Goal: Task Accomplishment & Management: Use online tool/utility

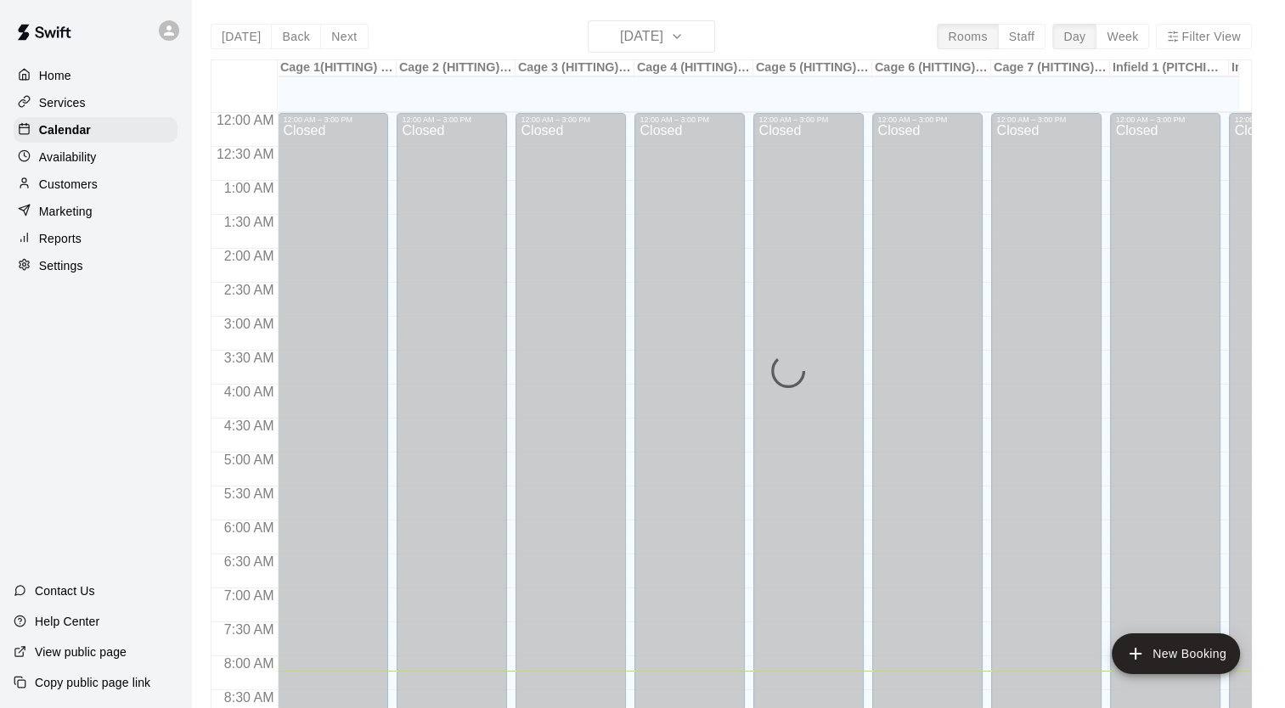
scroll to position [559, 0]
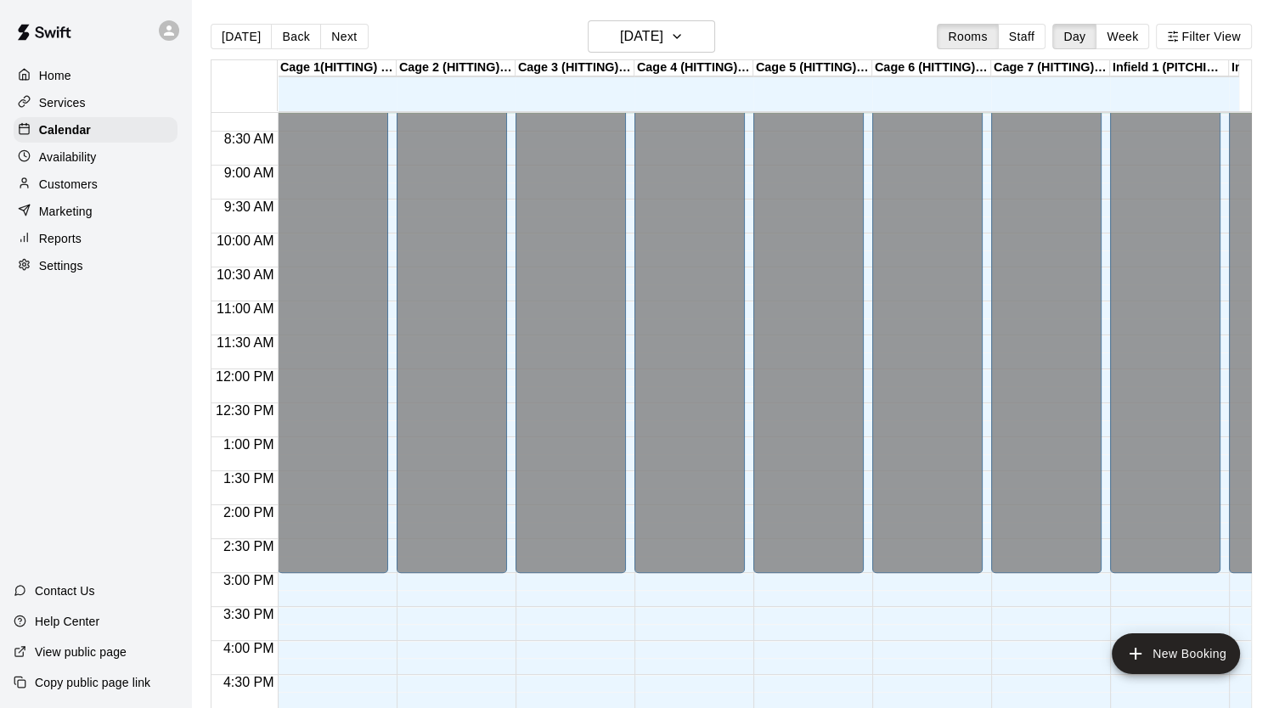
click at [121, 65] on div "Home" at bounding box center [96, 75] width 164 height 25
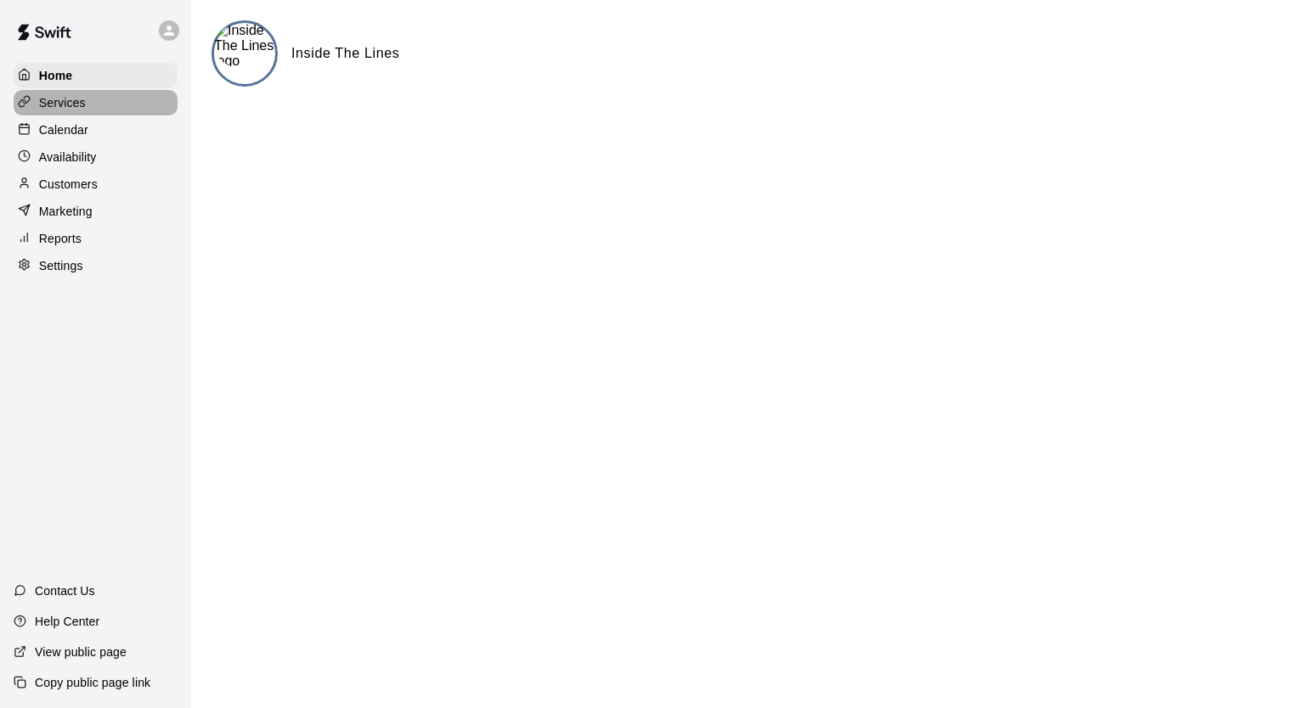
click at [130, 116] on div "Services" at bounding box center [96, 102] width 164 height 25
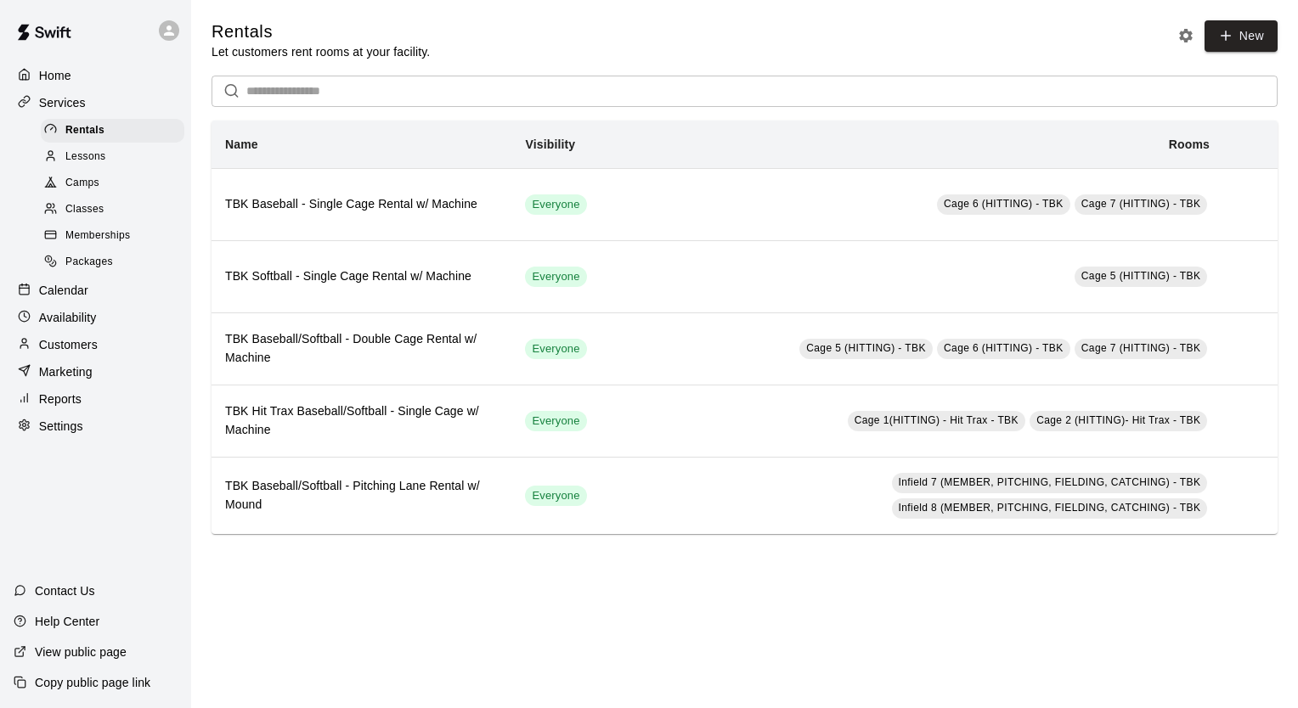
click at [148, 169] on div "Lessons" at bounding box center [113, 157] width 144 height 24
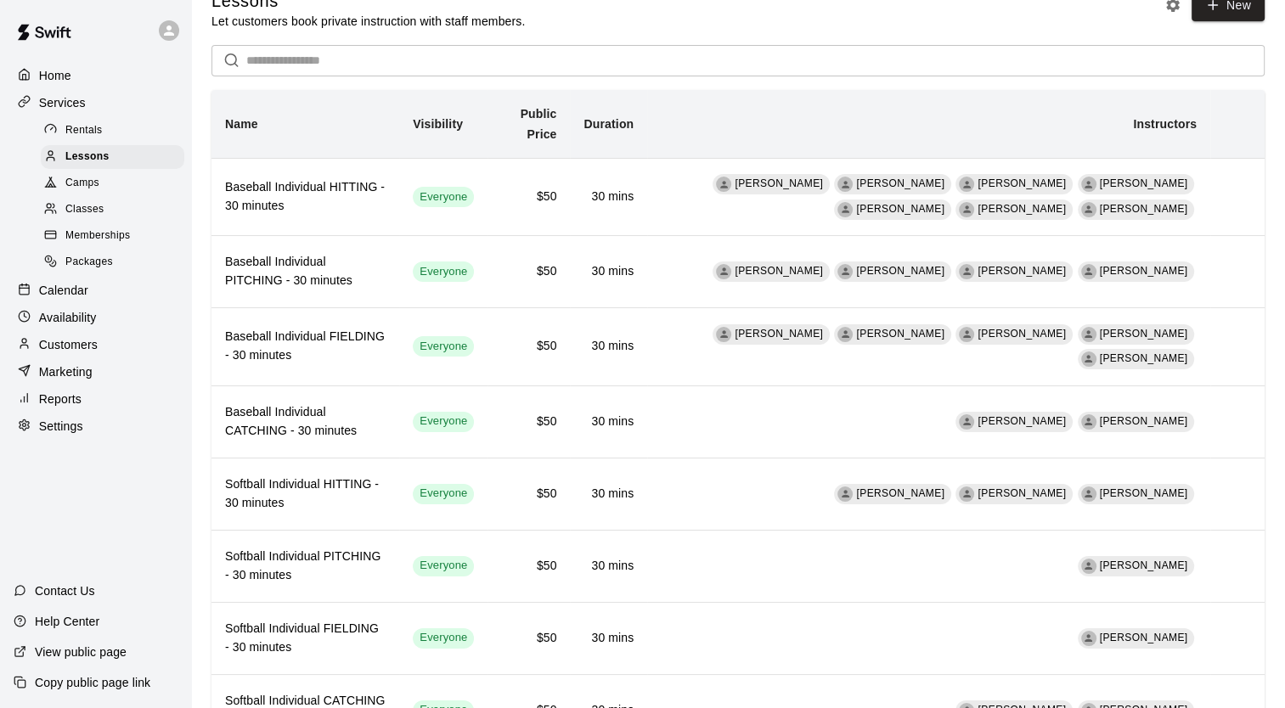
scroll to position [107, 0]
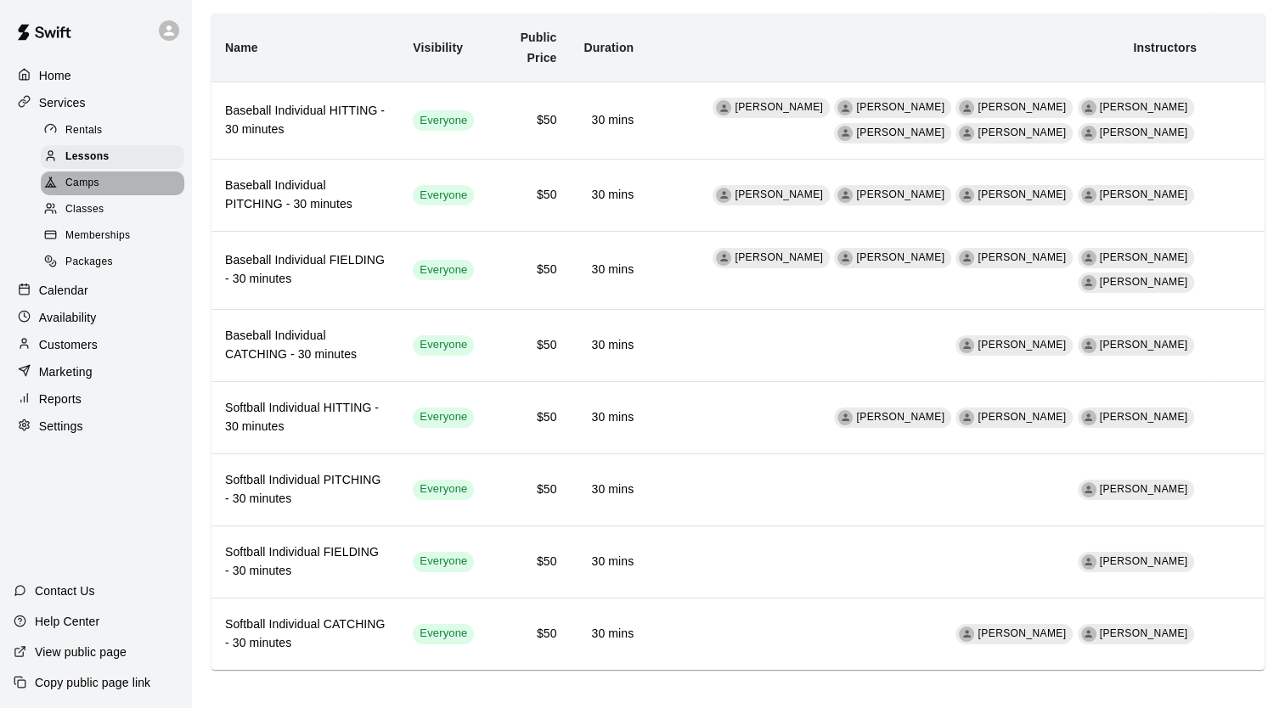
click at [68, 184] on span "Camps" at bounding box center [82, 183] width 34 height 17
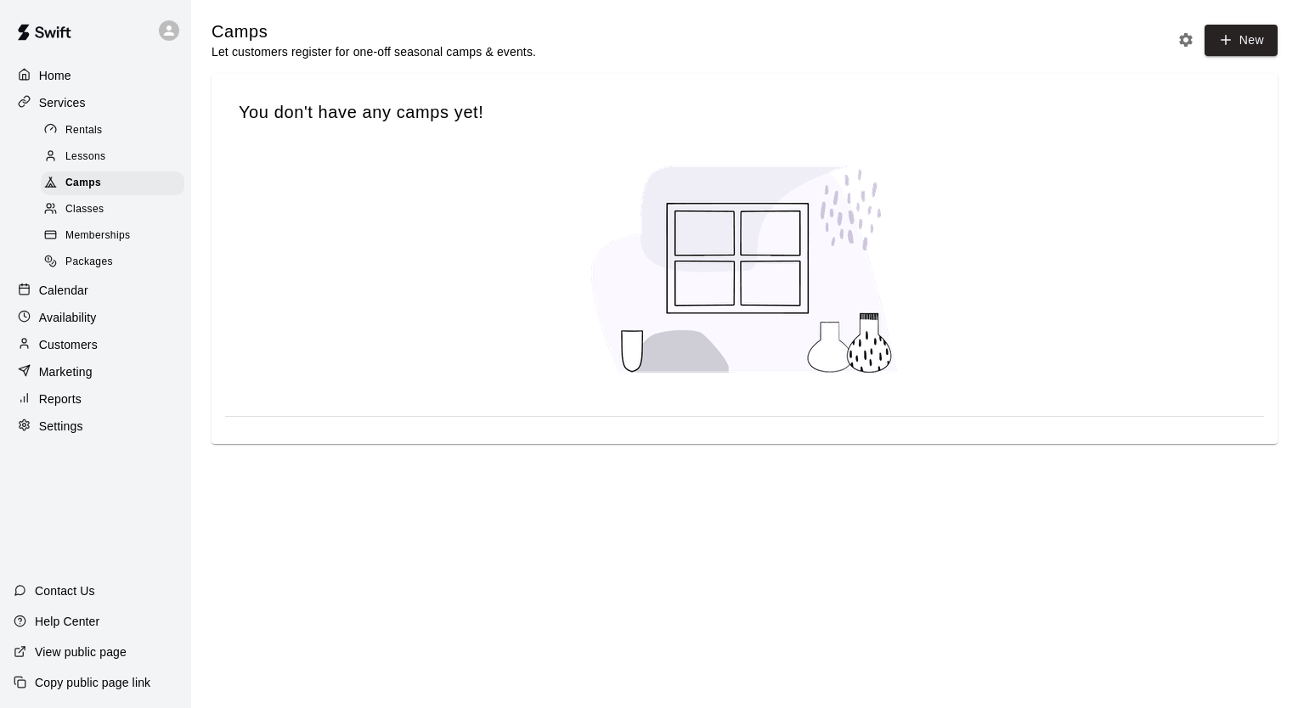
click at [87, 222] on div "Classes" at bounding box center [113, 210] width 144 height 24
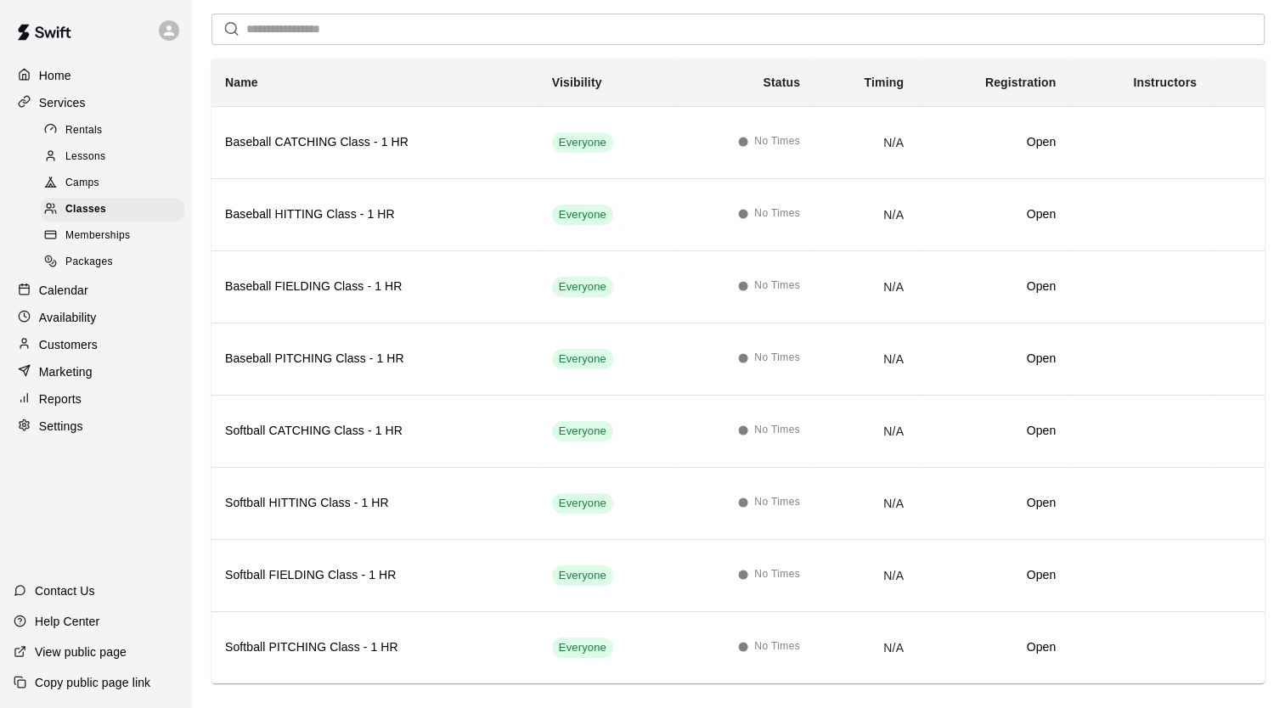
scroll to position [130, 0]
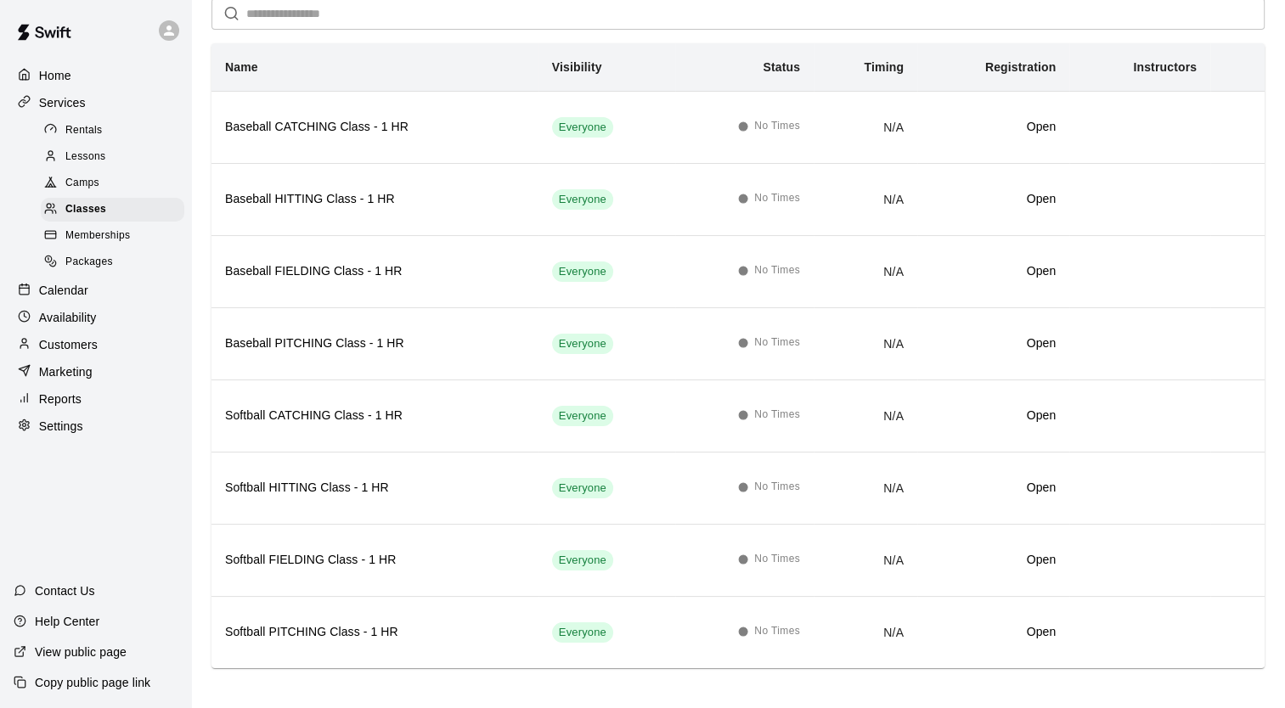
click at [149, 247] on div "Memberships" at bounding box center [113, 236] width 144 height 24
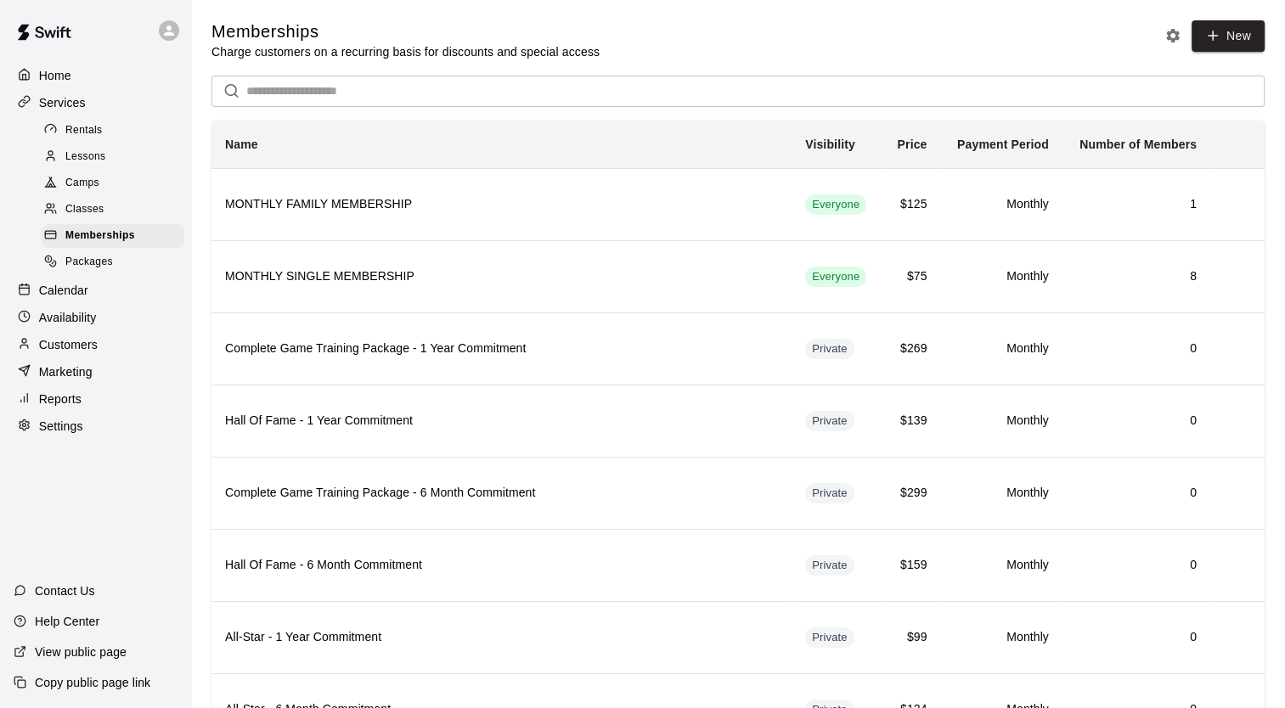
click at [72, 159] on span "Lessons" at bounding box center [85, 157] width 41 height 17
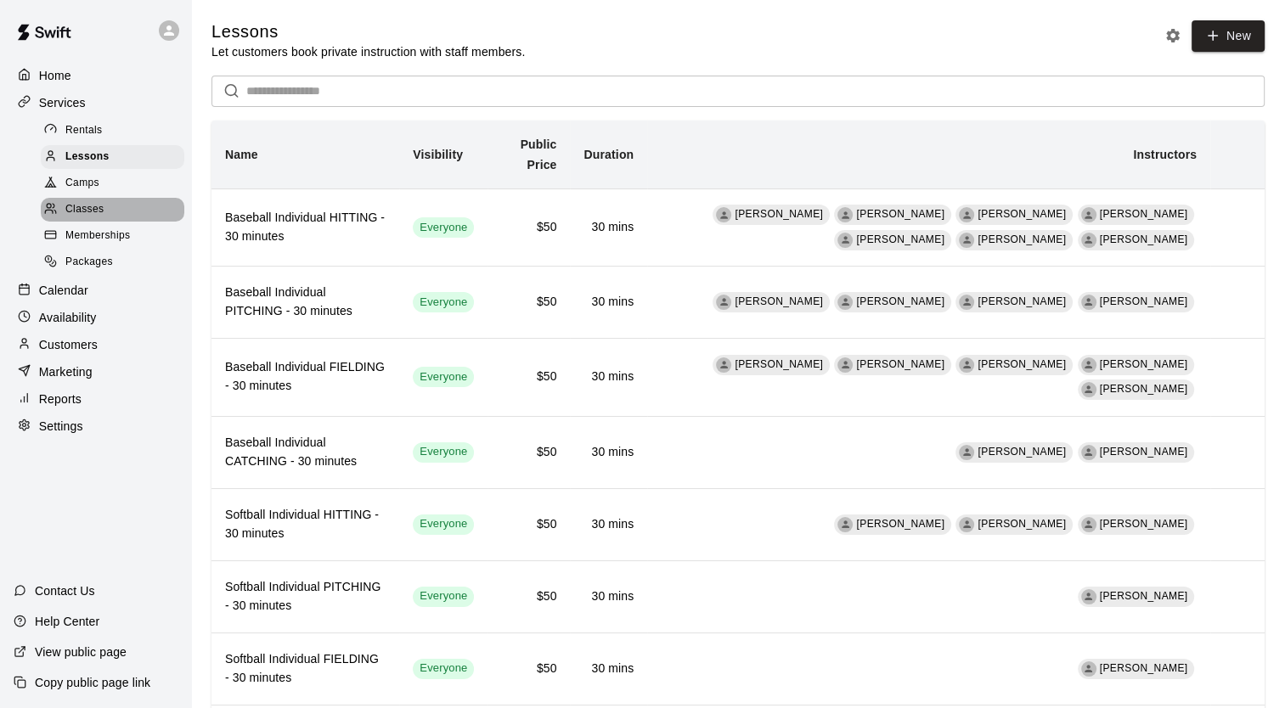
click at [78, 207] on div "Classes" at bounding box center [113, 210] width 144 height 24
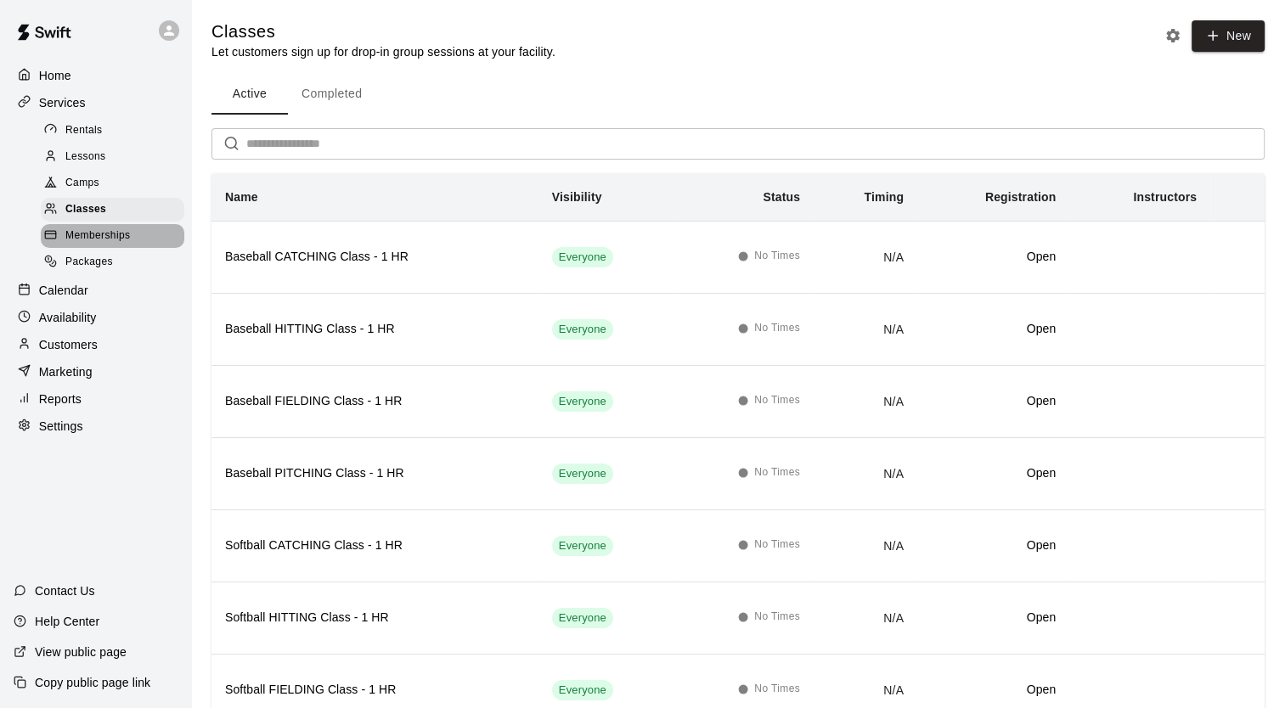
click at [79, 245] on span "Memberships" at bounding box center [97, 236] width 65 height 17
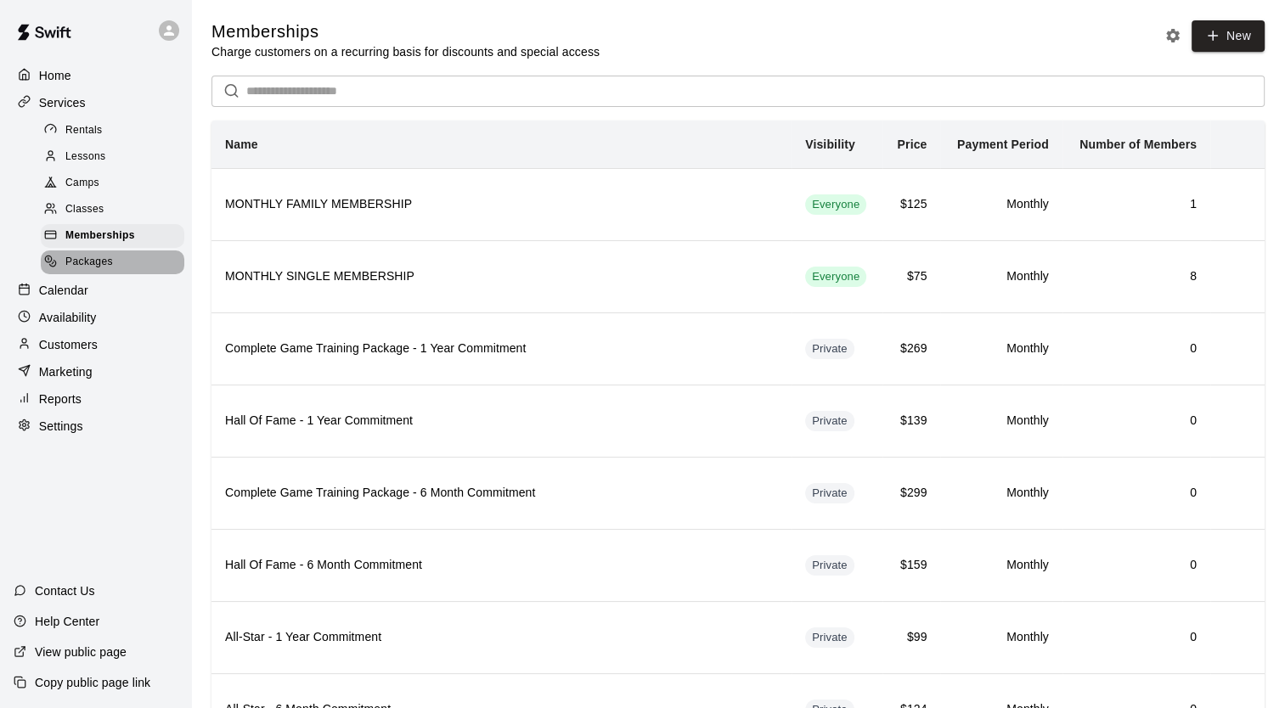
click at [78, 274] on div "Packages" at bounding box center [113, 263] width 144 height 24
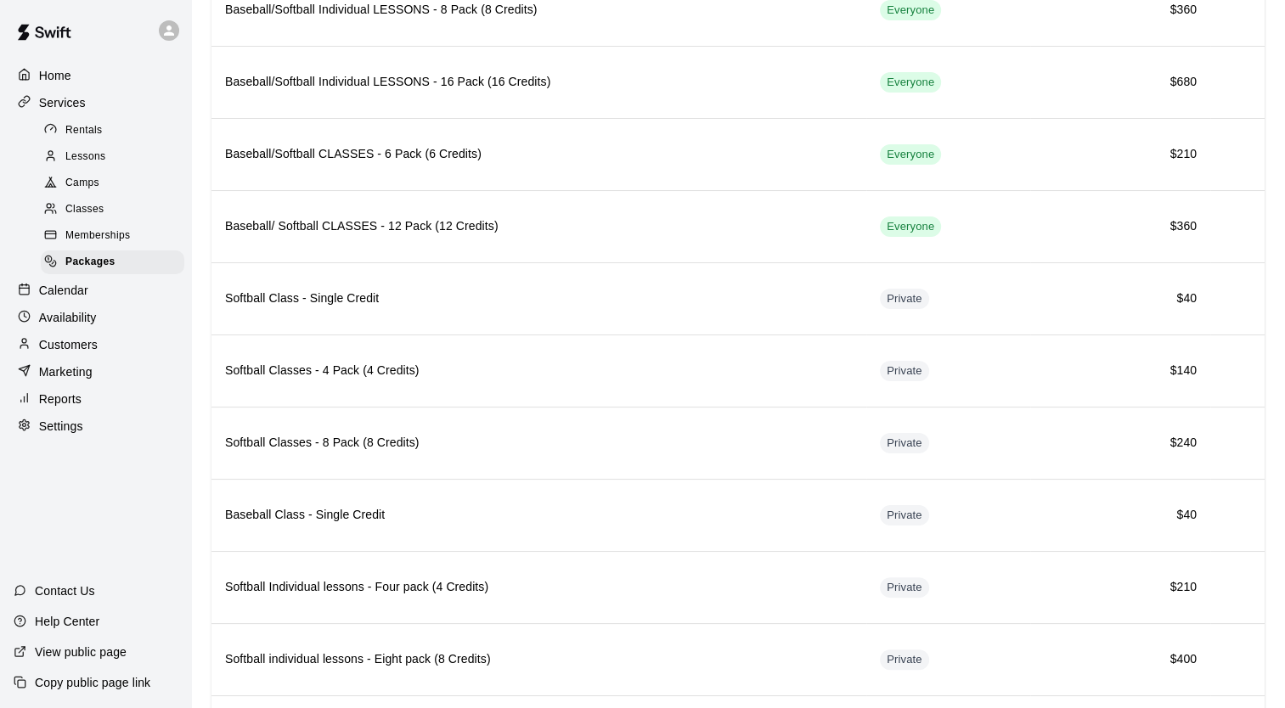
scroll to position [366, 0]
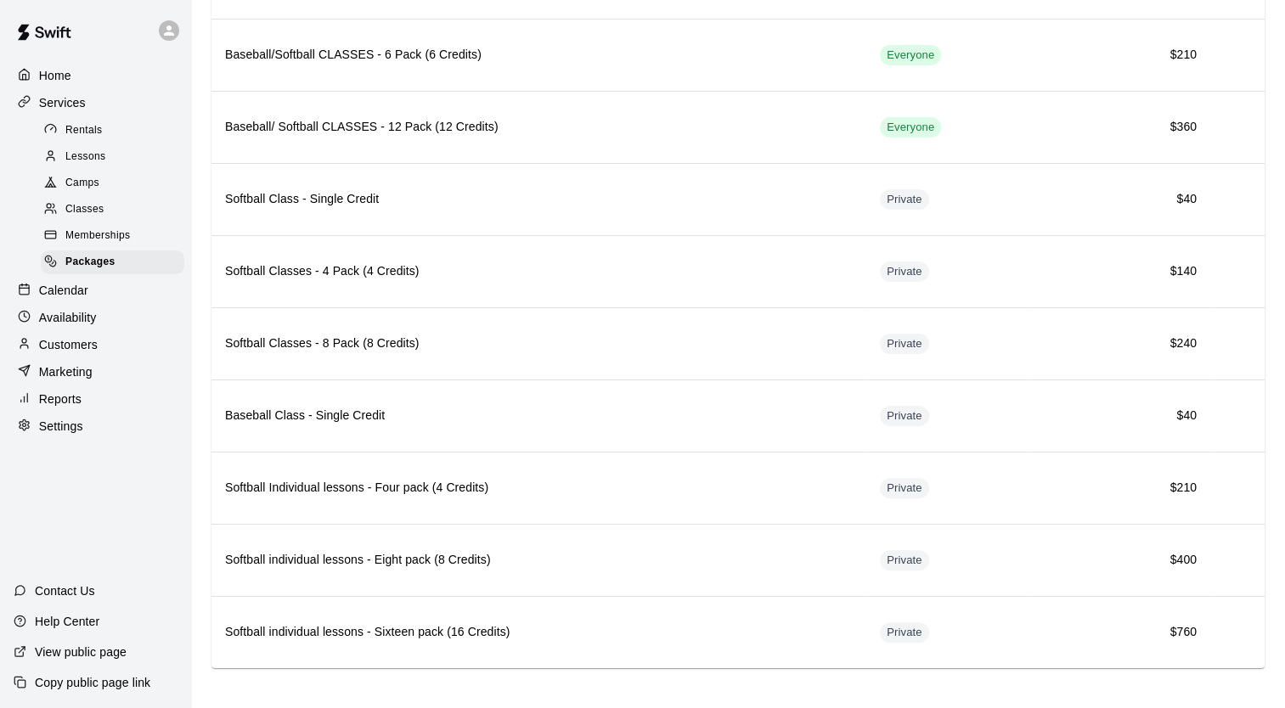
click at [66, 294] on p "Calendar" at bounding box center [63, 290] width 49 height 17
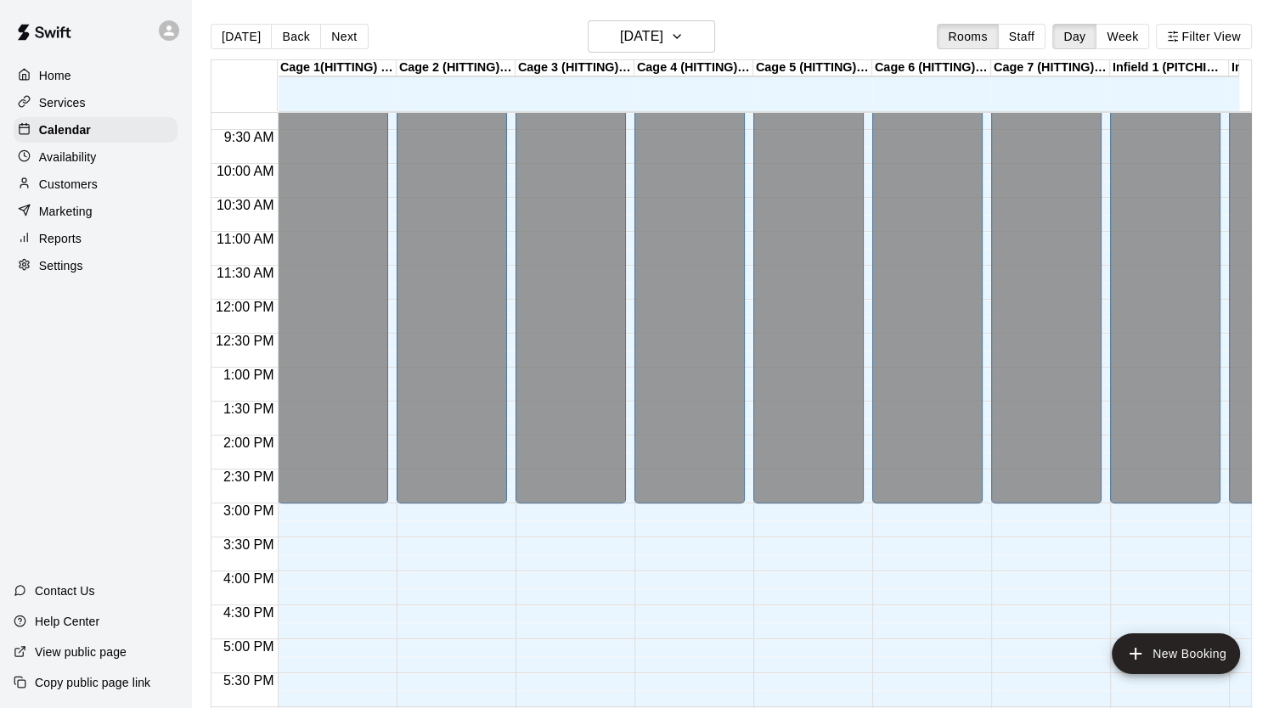
scroll to position [628, 0]
click at [76, 165] on p "Availability" at bounding box center [68, 157] width 58 height 17
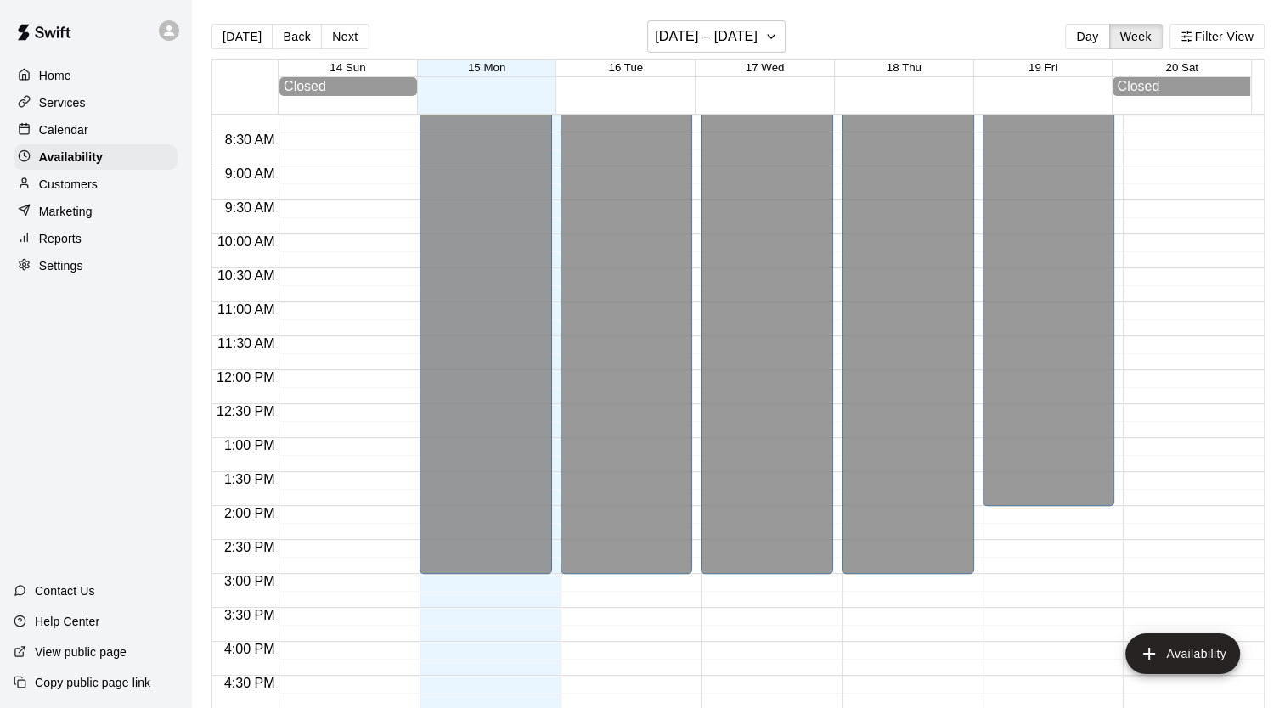
scroll to position [27, 0]
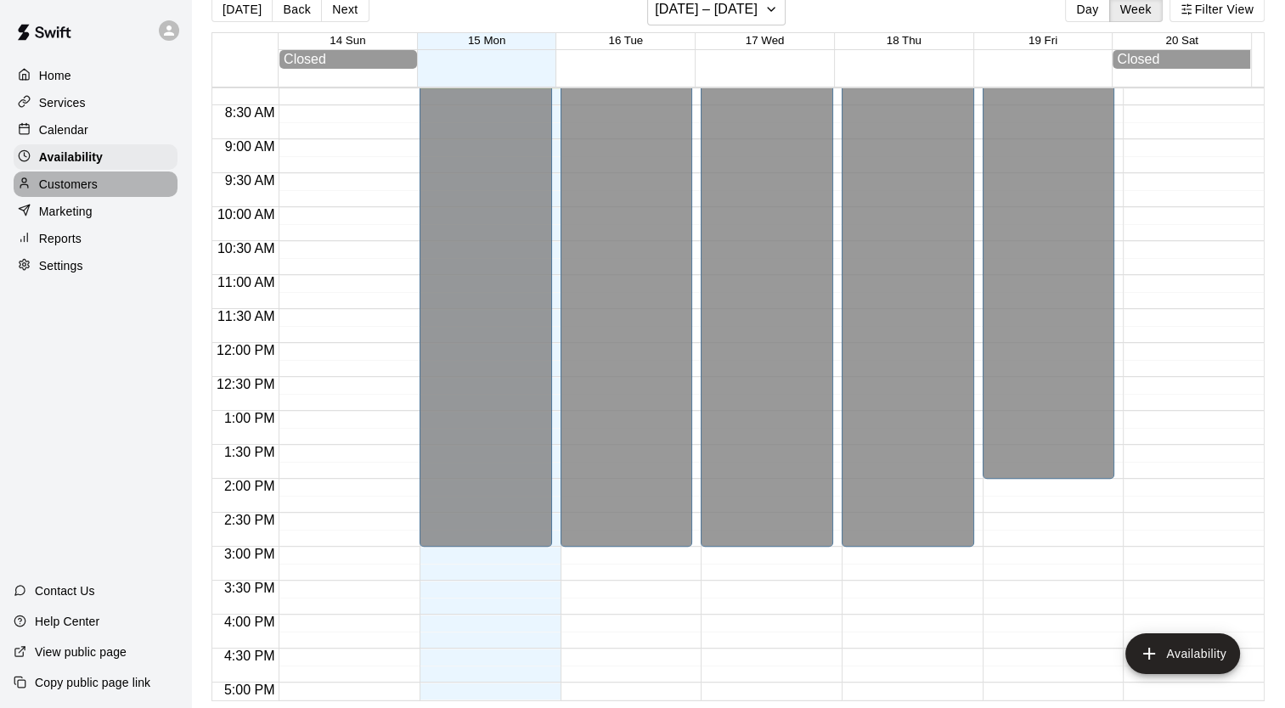
click at [95, 190] on p "Customers" at bounding box center [68, 184] width 59 height 17
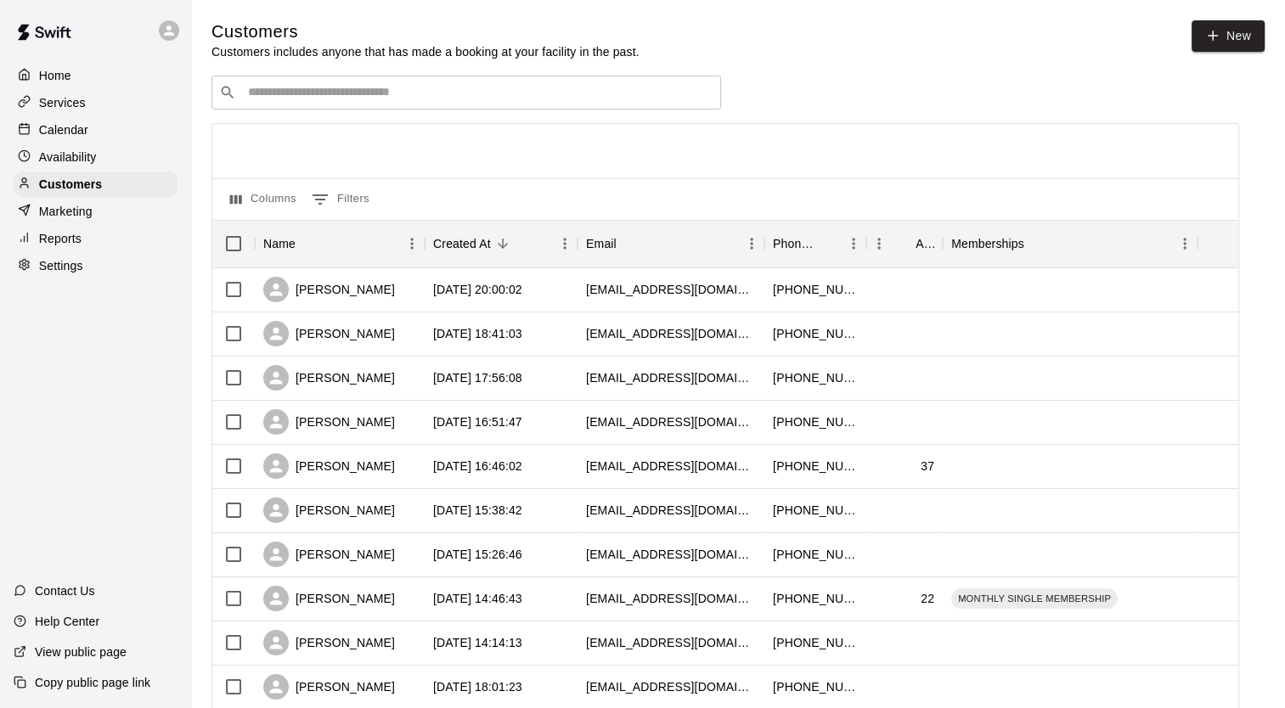
click at [99, 224] on div "Marketing" at bounding box center [96, 211] width 164 height 25
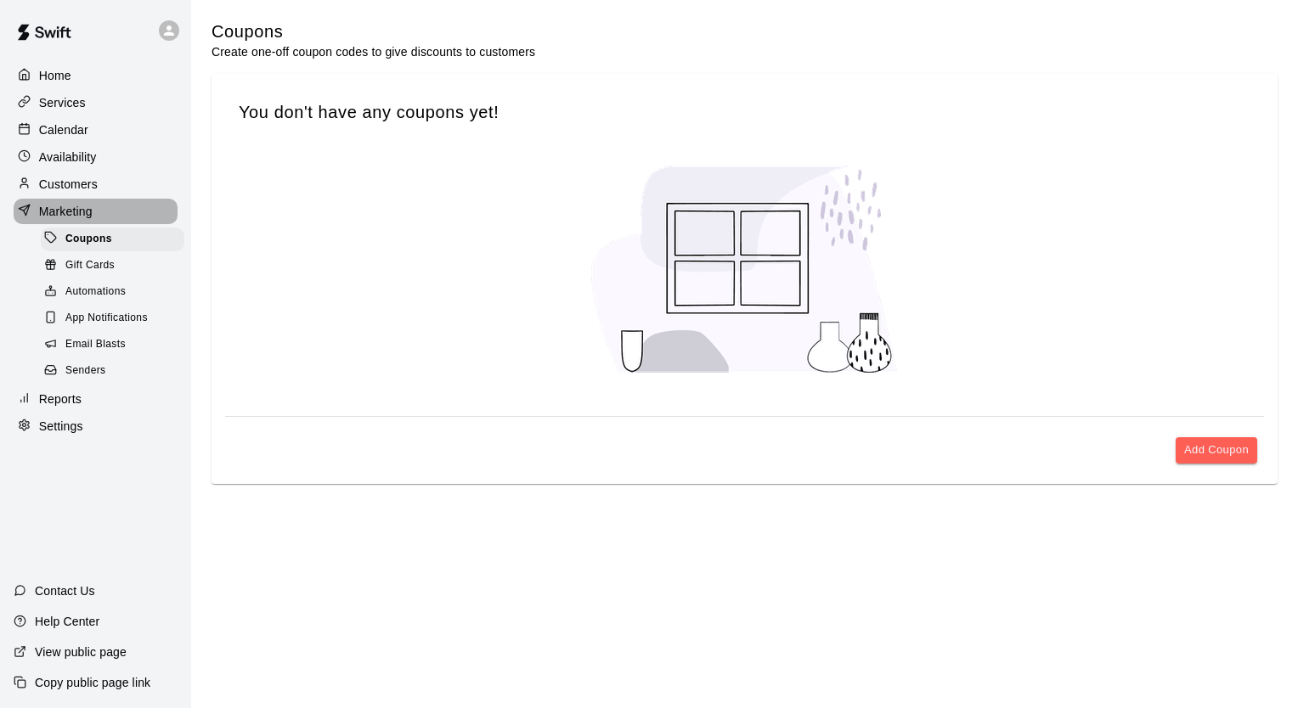
click at [99, 224] on div "Marketing" at bounding box center [96, 211] width 164 height 25
click at [119, 296] on span "Automations" at bounding box center [95, 292] width 60 height 17
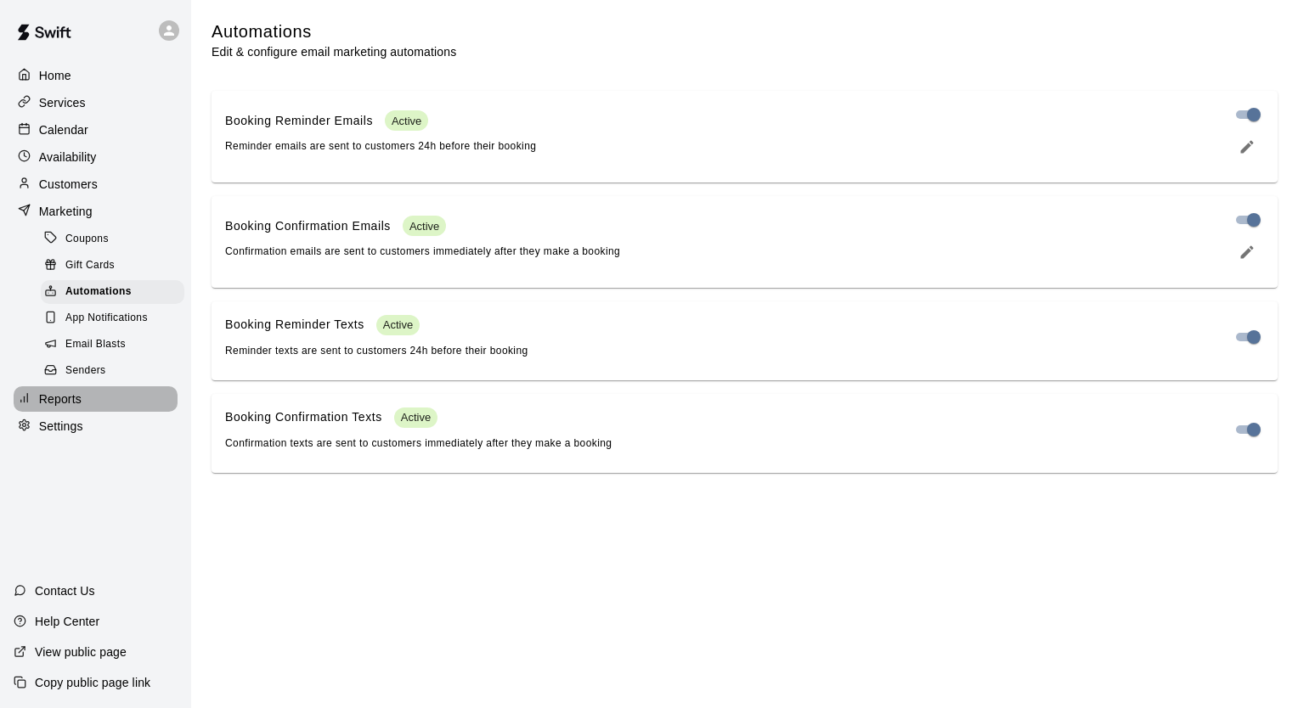
click at [129, 412] on div "Reports" at bounding box center [96, 398] width 164 height 25
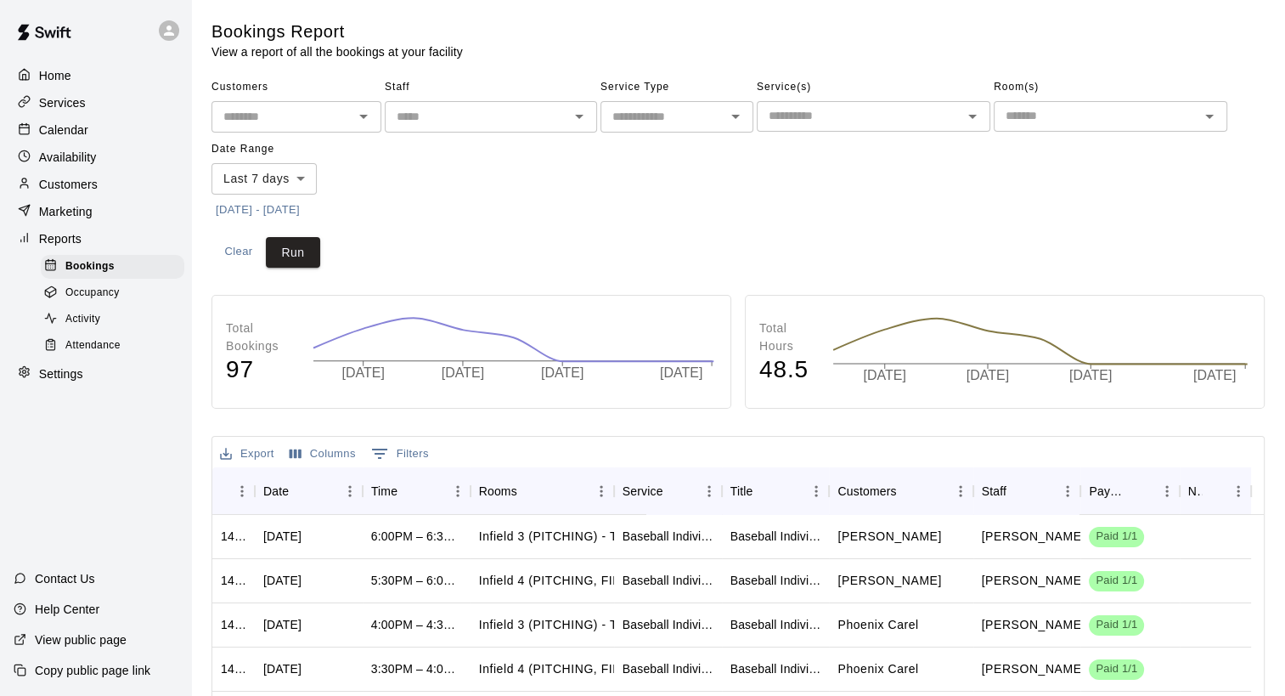
click at [110, 386] on div "Settings" at bounding box center [96, 373] width 164 height 25
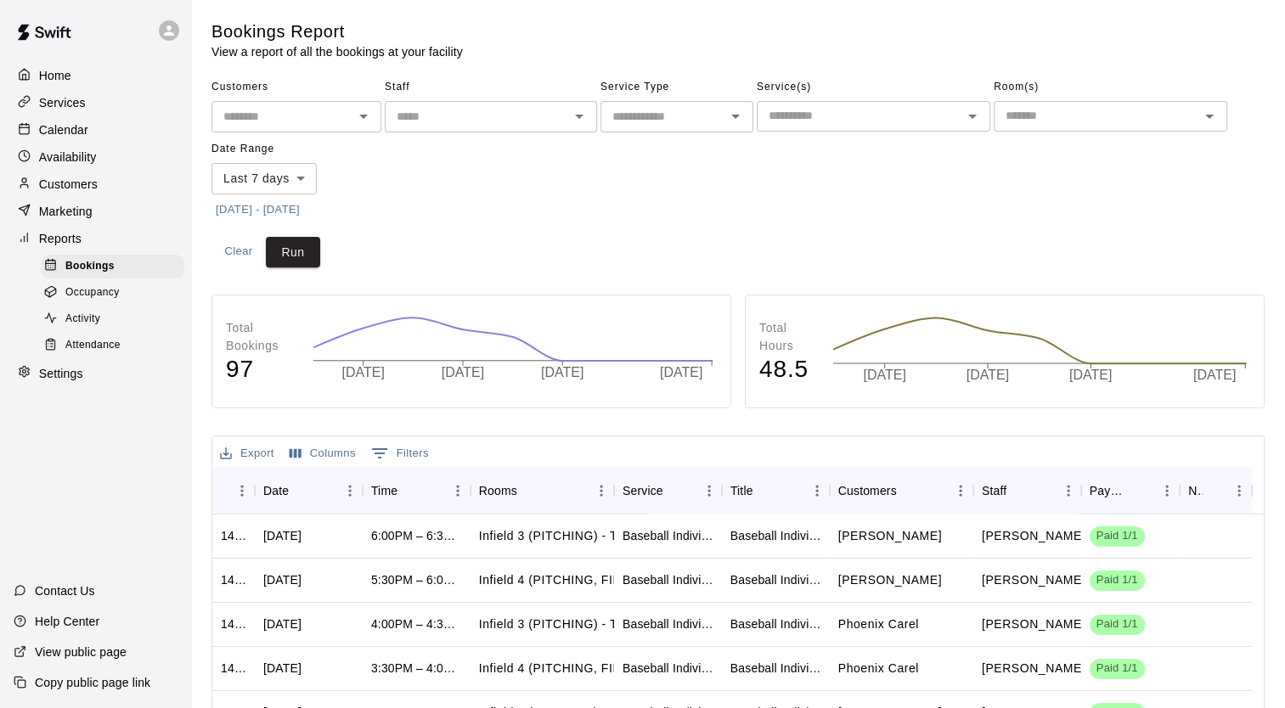
select select "**"
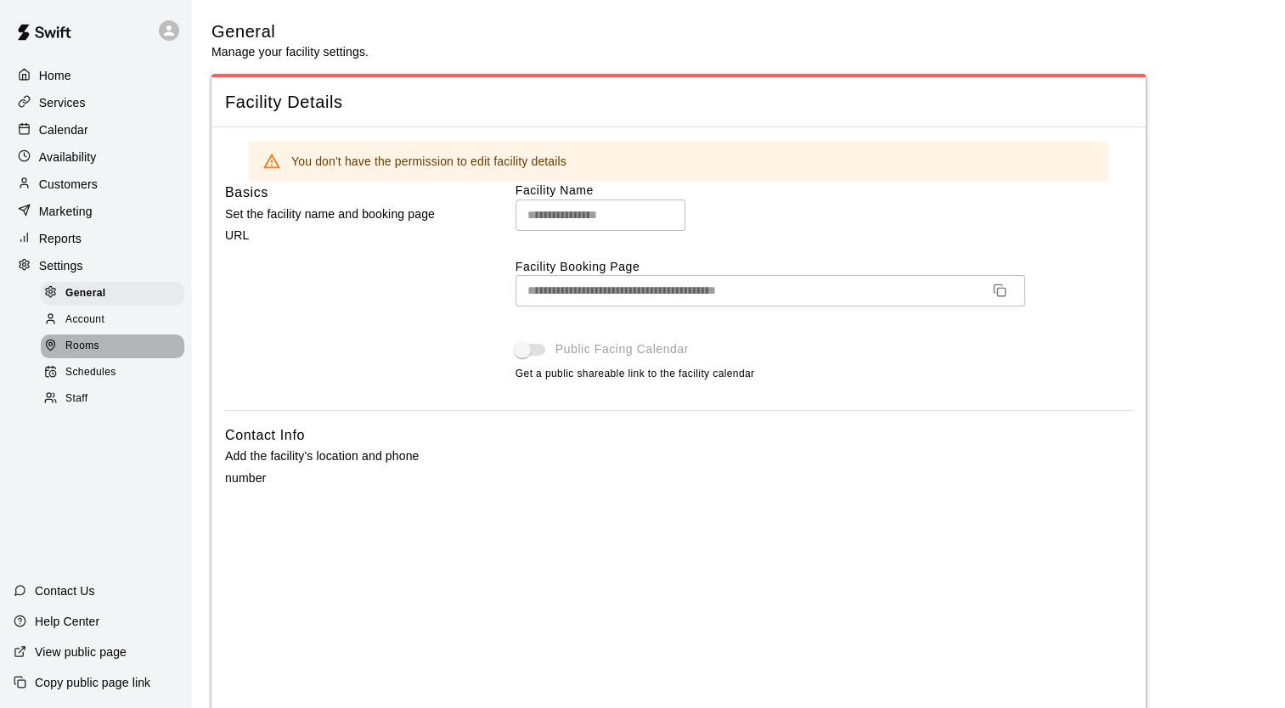
click at [119, 348] on div "Rooms" at bounding box center [113, 347] width 144 height 24
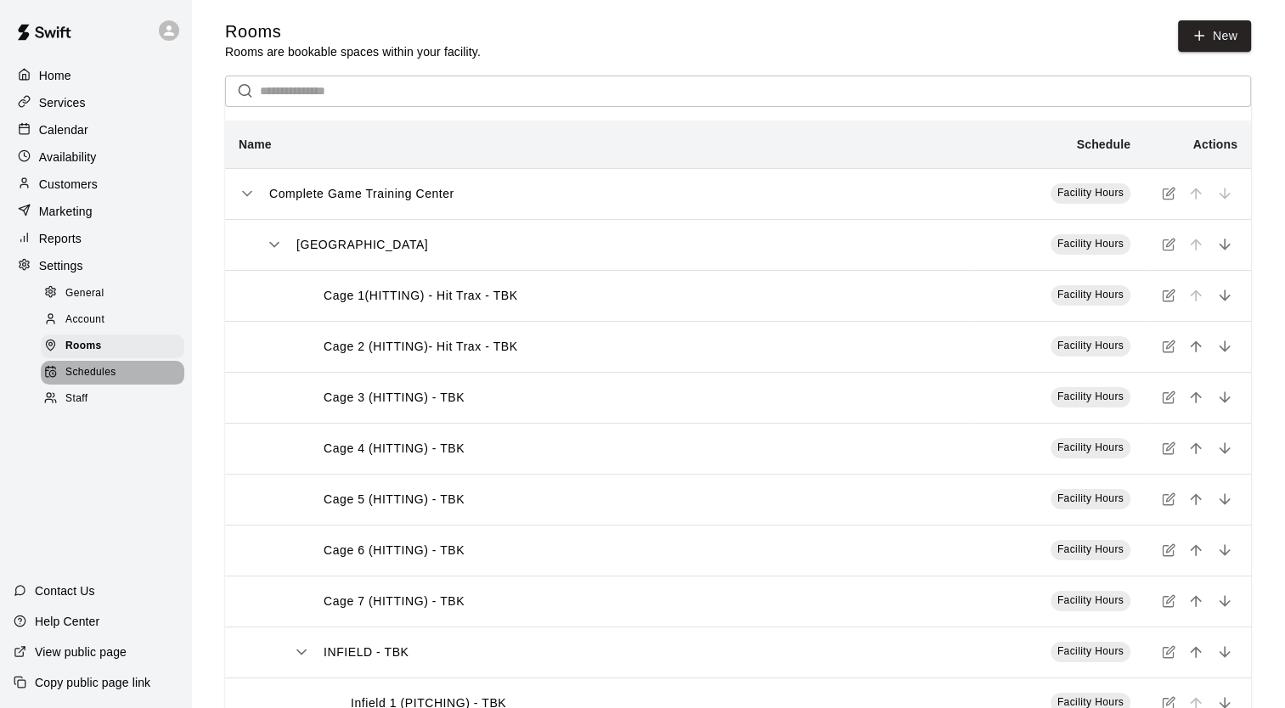
click at [126, 385] on div "Schedules" at bounding box center [113, 373] width 144 height 24
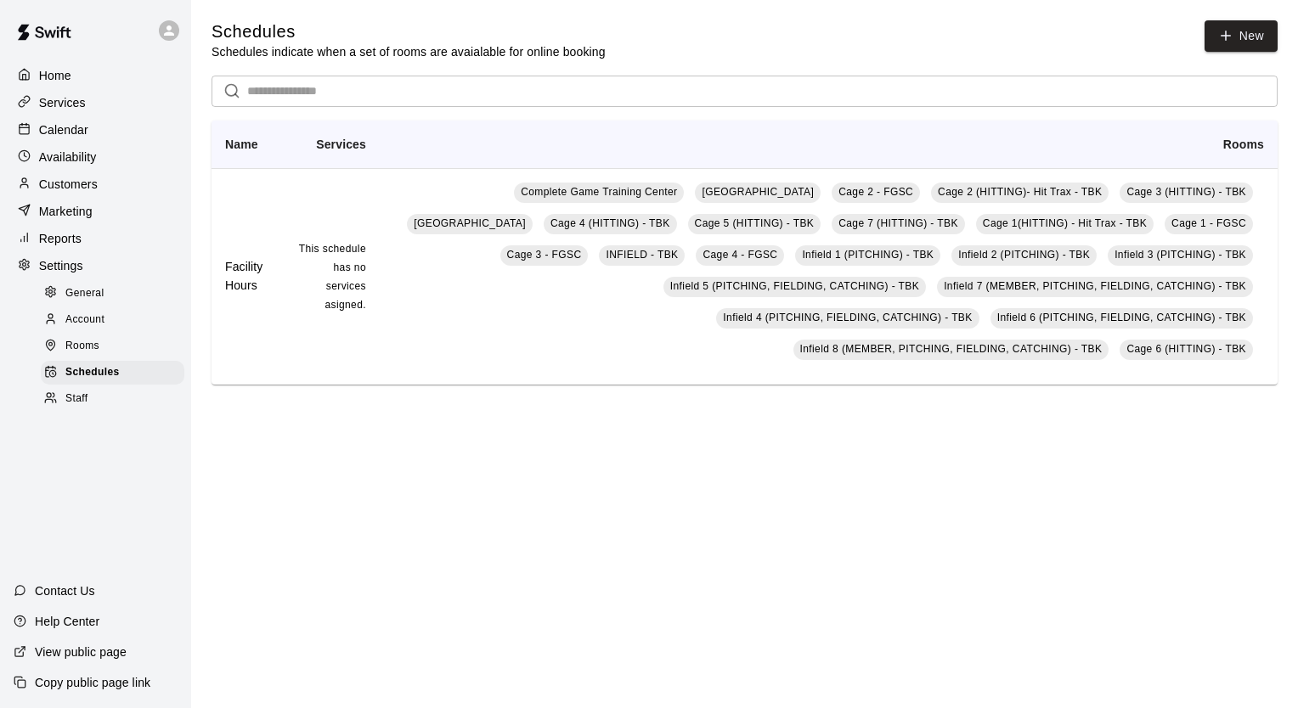
click at [101, 251] on div "Reports" at bounding box center [96, 238] width 164 height 25
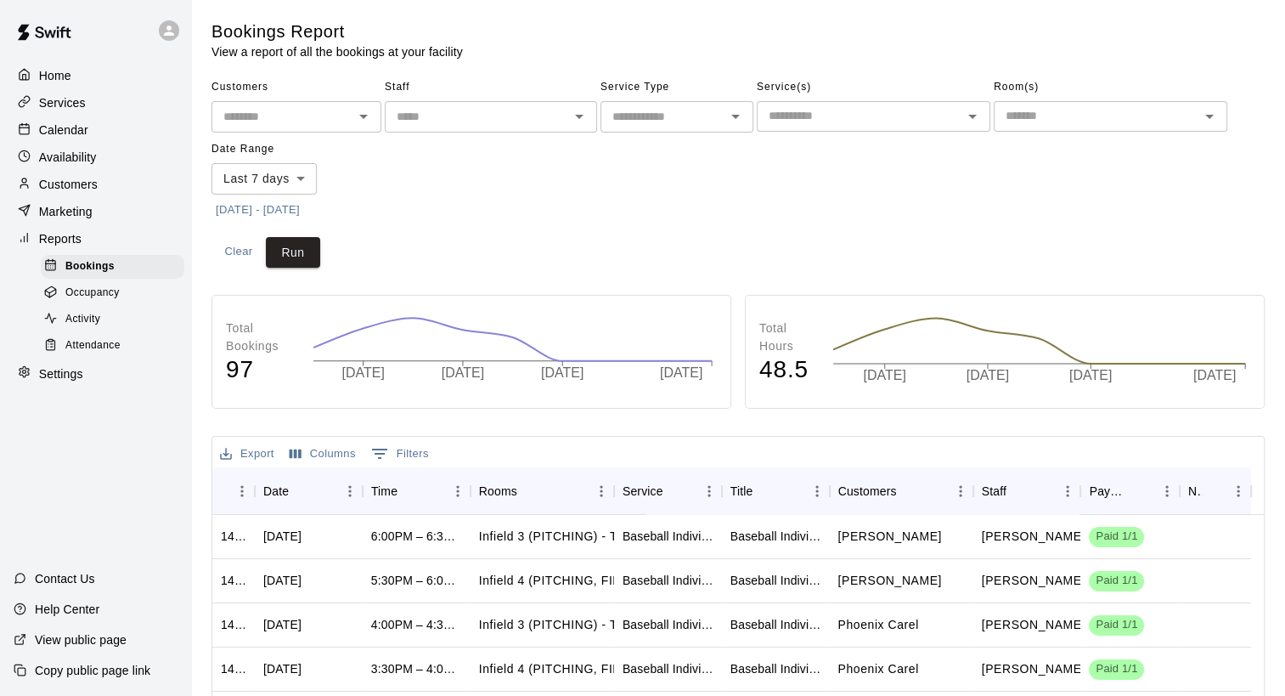
click at [409, 124] on input "text" at bounding box center [477, 116] width 174 height 21
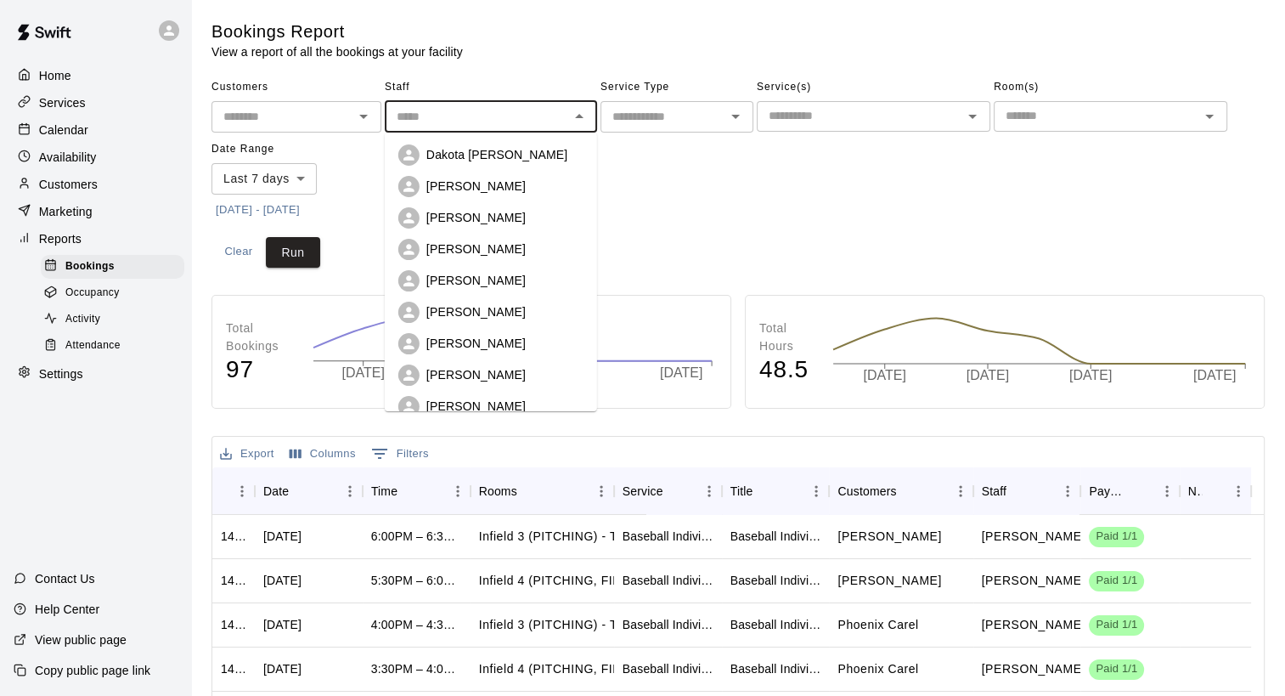
click at [465, 329] on li "[PERSON_NAME]" at bounding box center [491, 343] width 212 height 31
type input "**********"
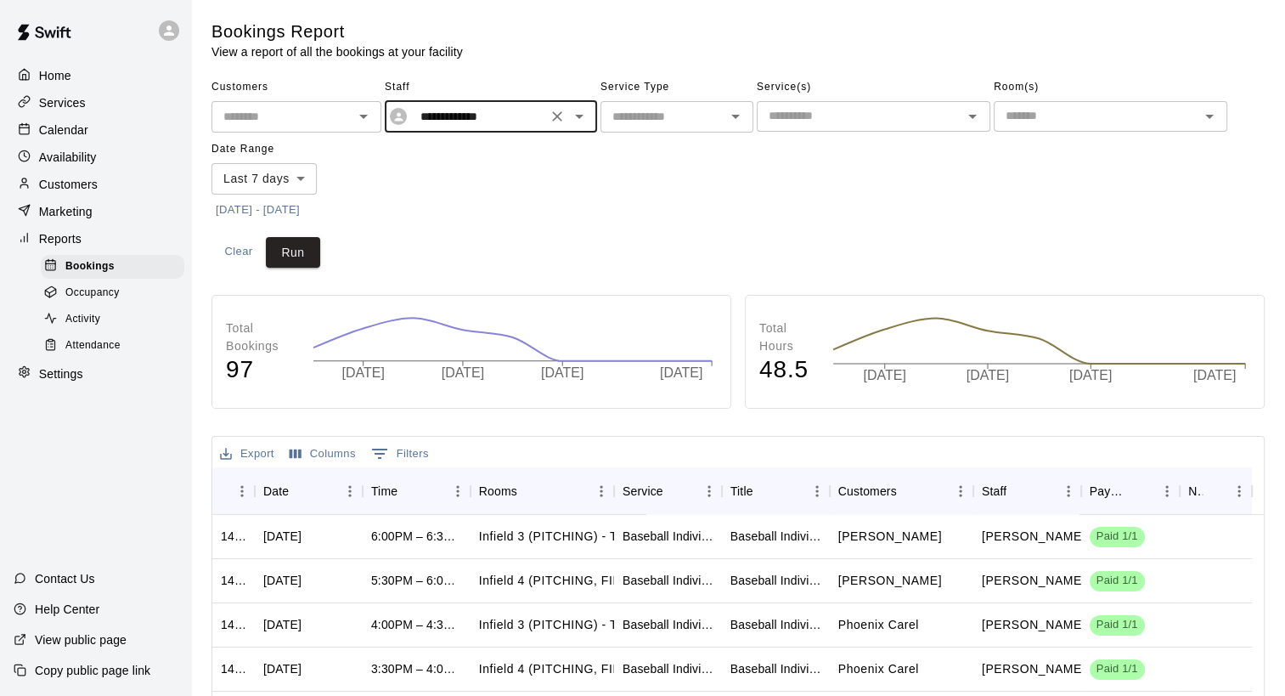
click at [353, 119] on icon "Open" at bounding box center [363, 116] width 20 height 20
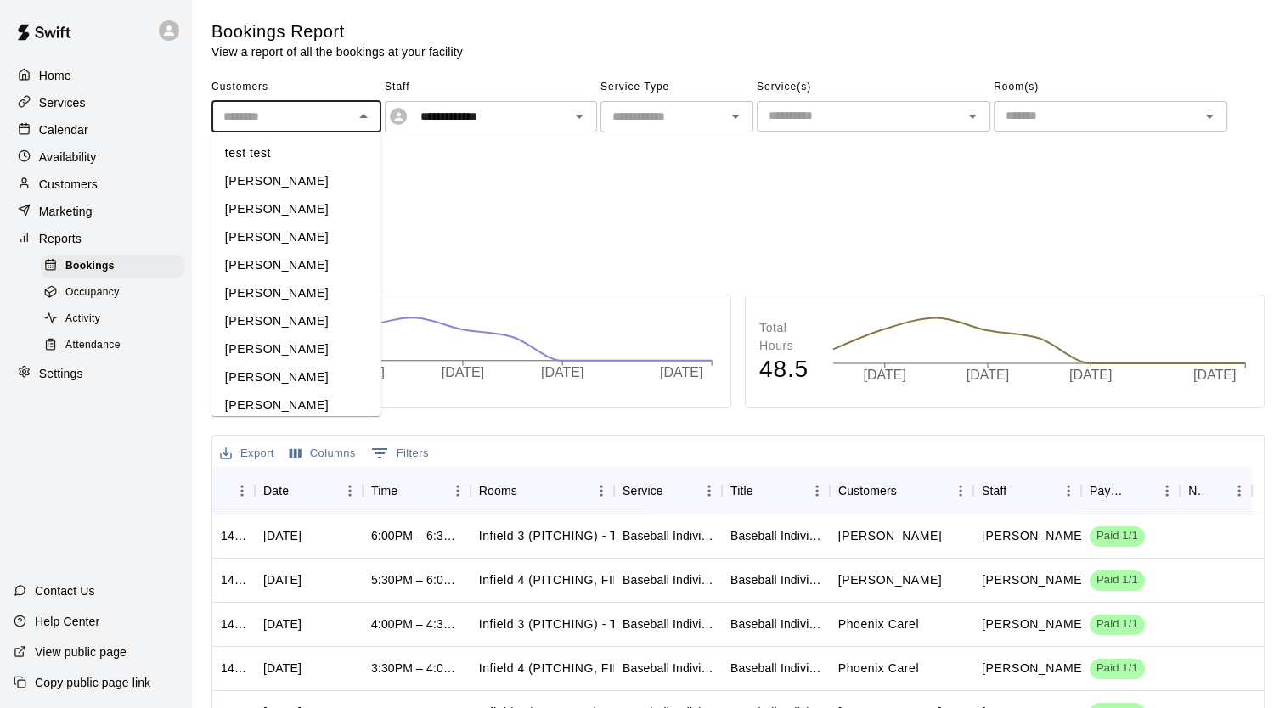
click at [685, 221] on div "Customers ​ test test [PERSON_NAME] [PERSON_NAME] [PERSON_NAME] [PERSON_NAME] […" at bounding box center [738, 148] width 1053 height 149
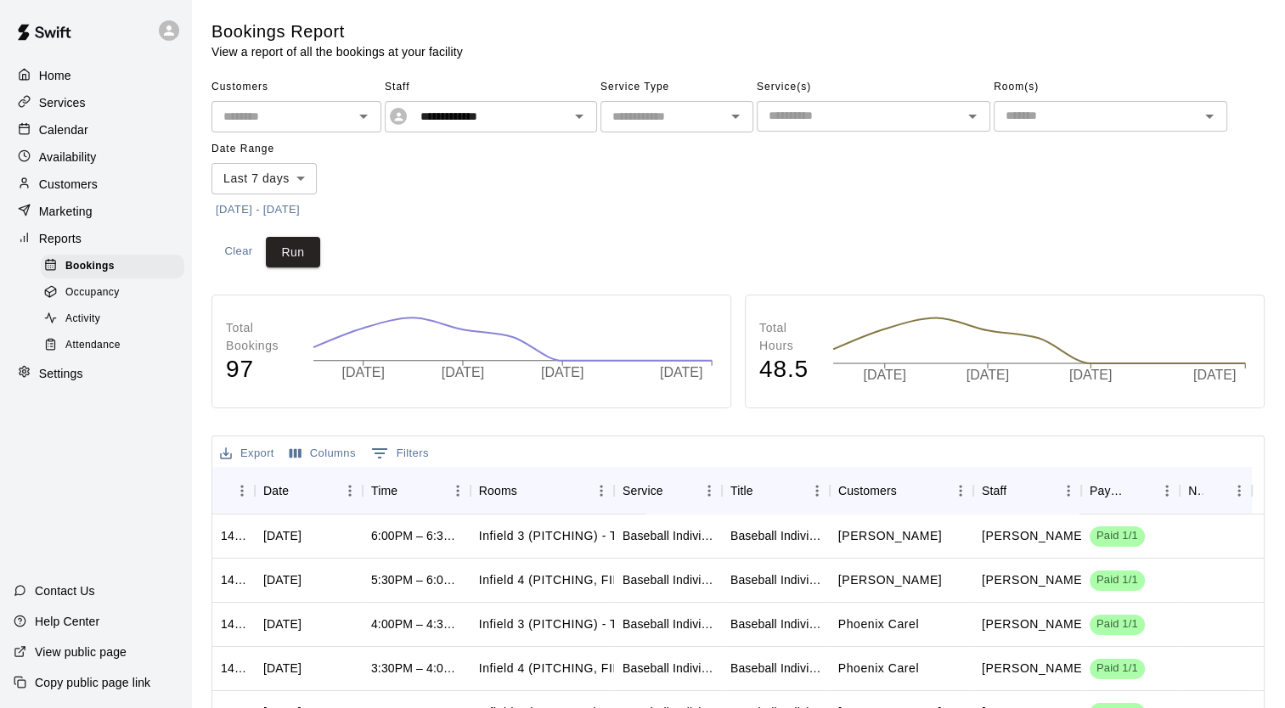
click at [722, 122] on div "​" at bounding box center [677, 116] width 153 height 31
click at [722, 183] on li "Lessons" at bounding box center [677, 181] width 153 height 28
type input "*******"
click at [873, 107] on input "text" at bounding box center [859, 115] width 195 height 21
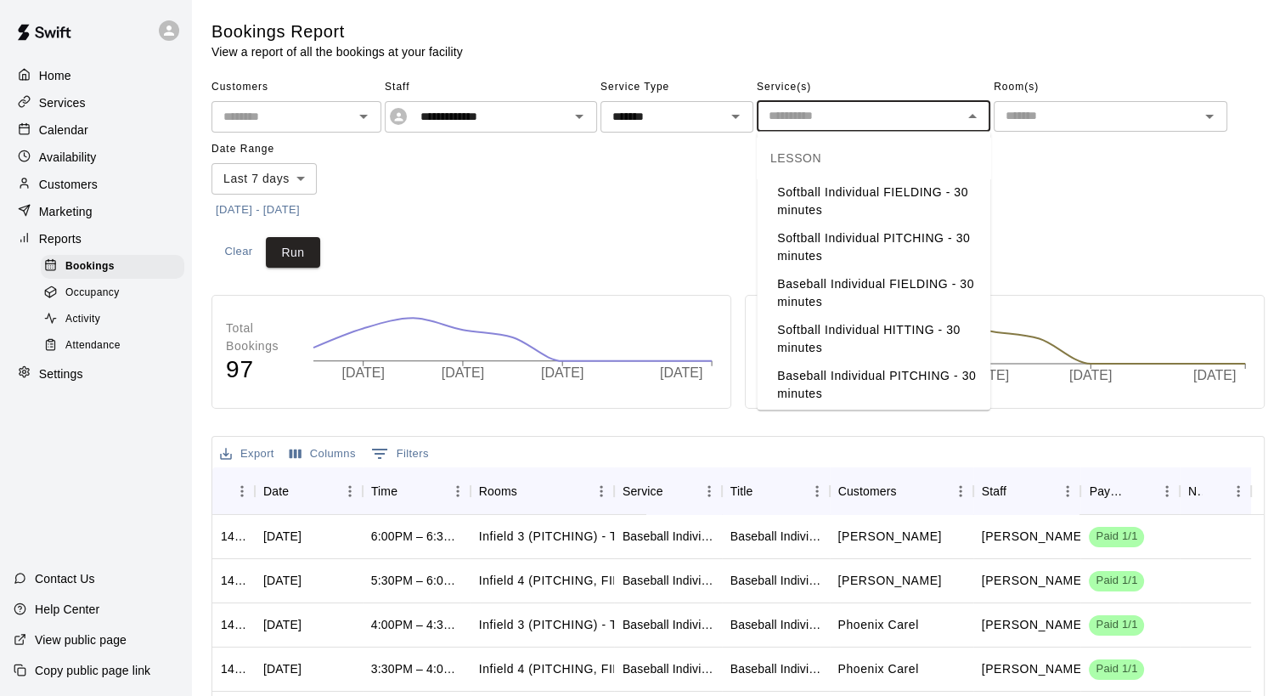
click at [693, 200] on div "**********" at bounding box center [738, 148] width 1053 height 149
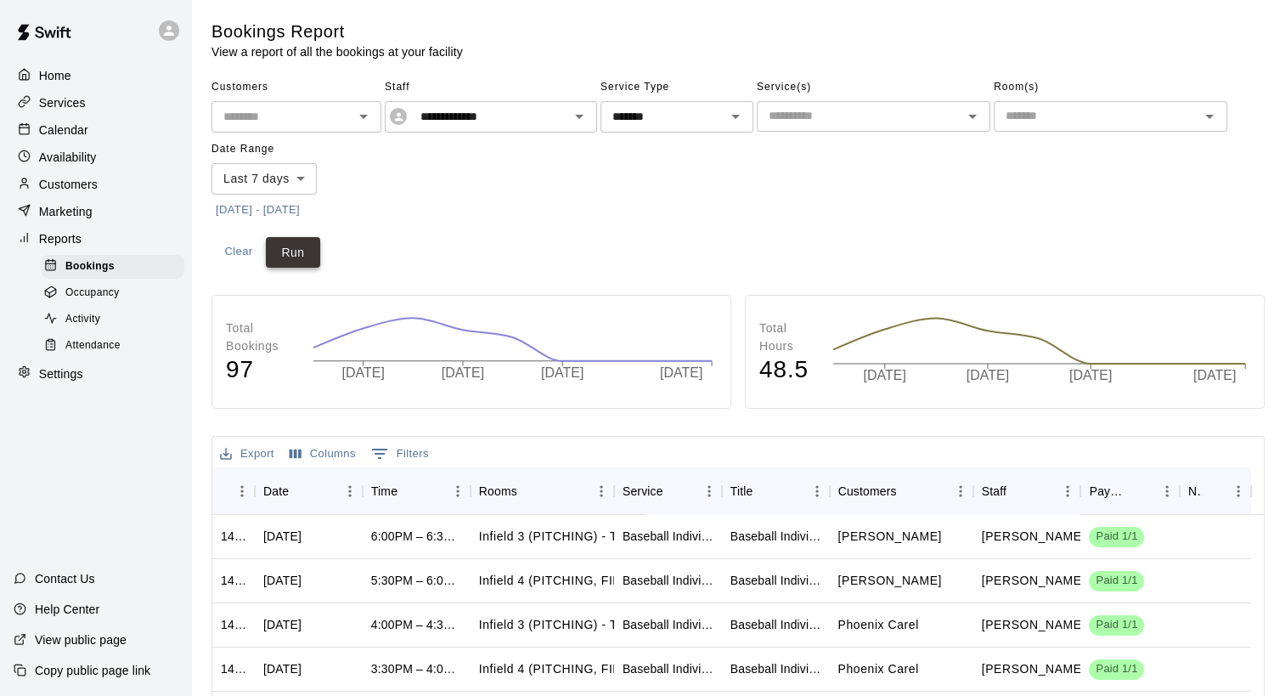
click at [319, 253] on button "Run" at bounding box center [293, 252] width 54 height 31
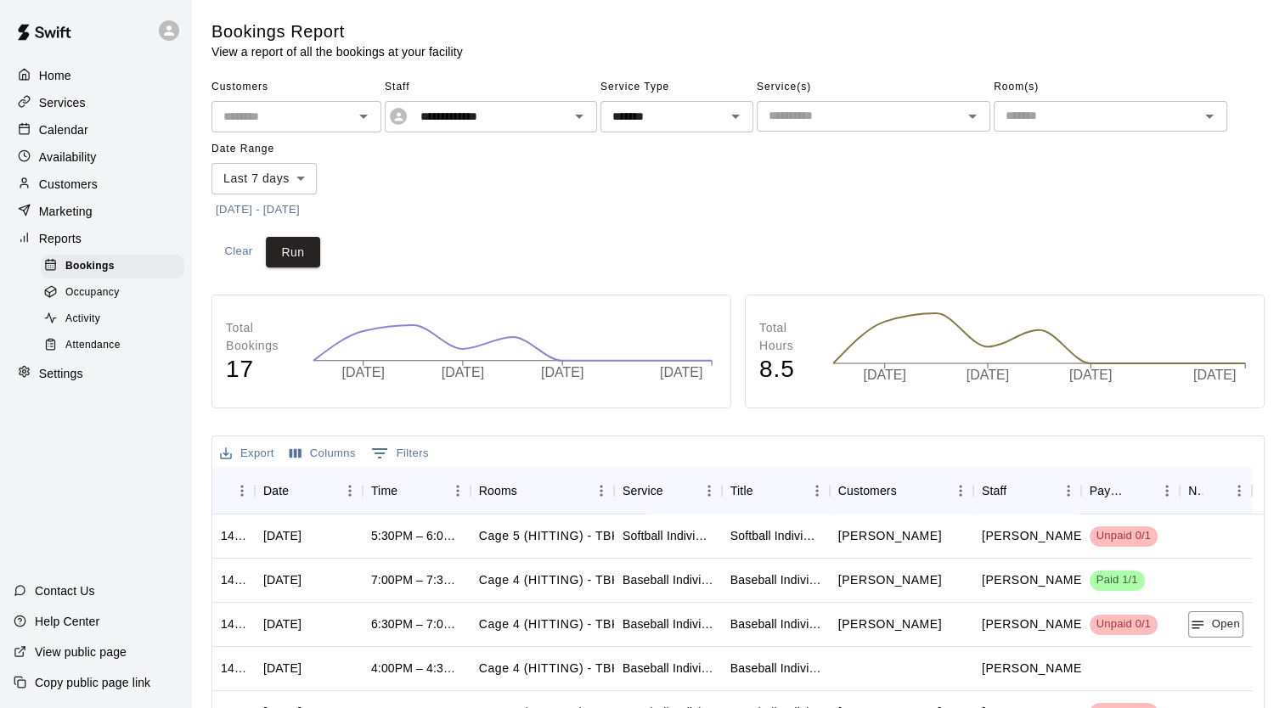
click at [53, 382] on p "Settings" at bounding box center [61, 373] width 44 height 17
select select "**"
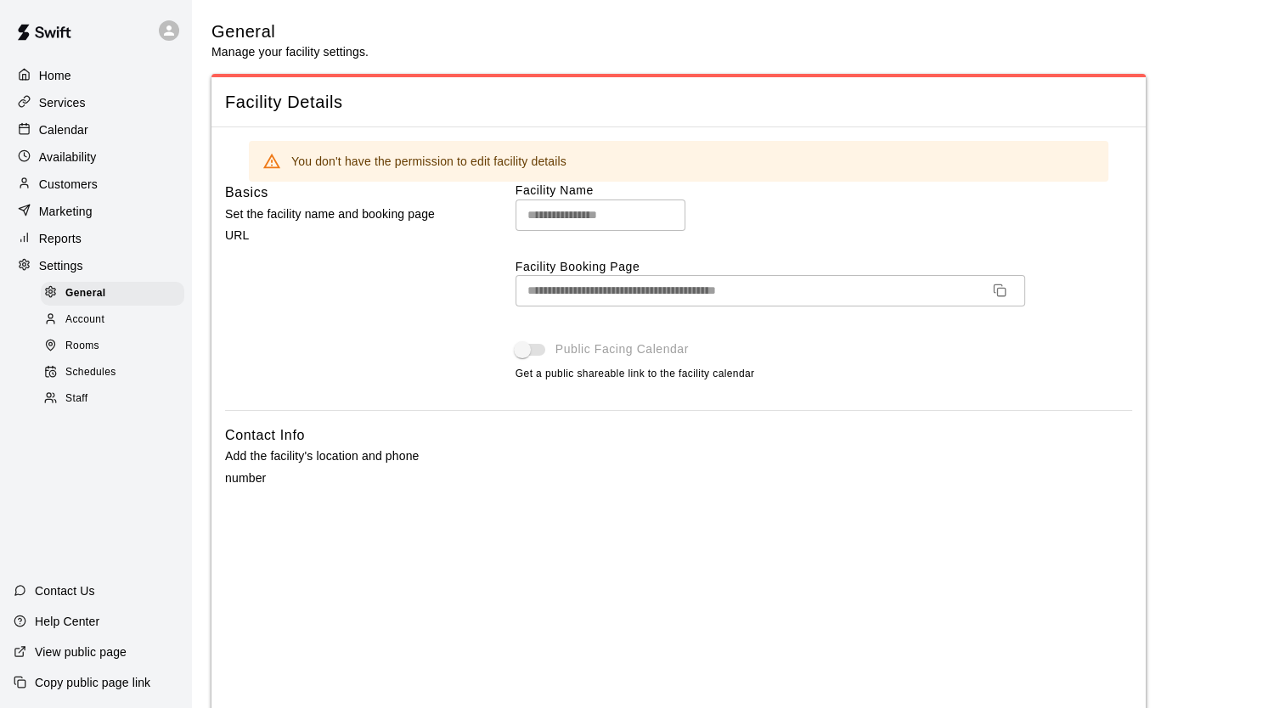
click at [38, 92] on div "Services" at bounding box center [96, 102] width 164 height 25
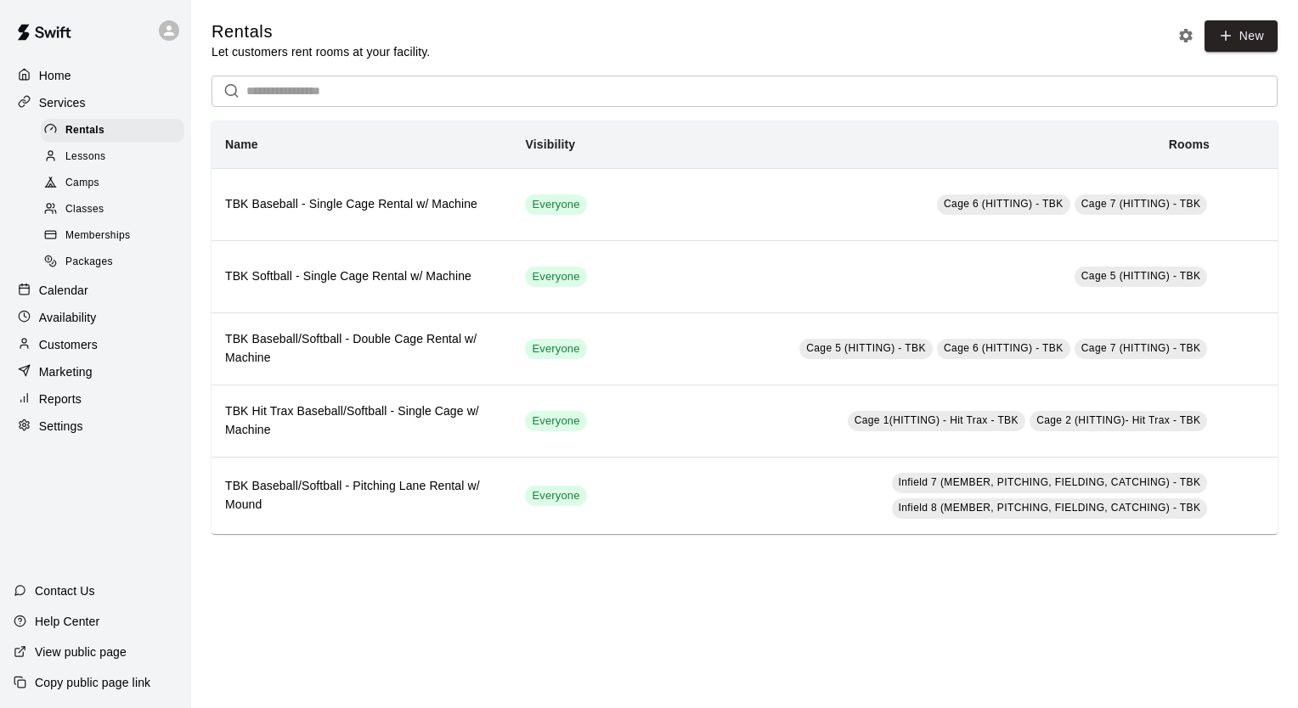
click at [53, 80] on p "Home" at bounding box center [55, 75] width 32 height 17
